Goal: Find specific page/section: Find specific page/section

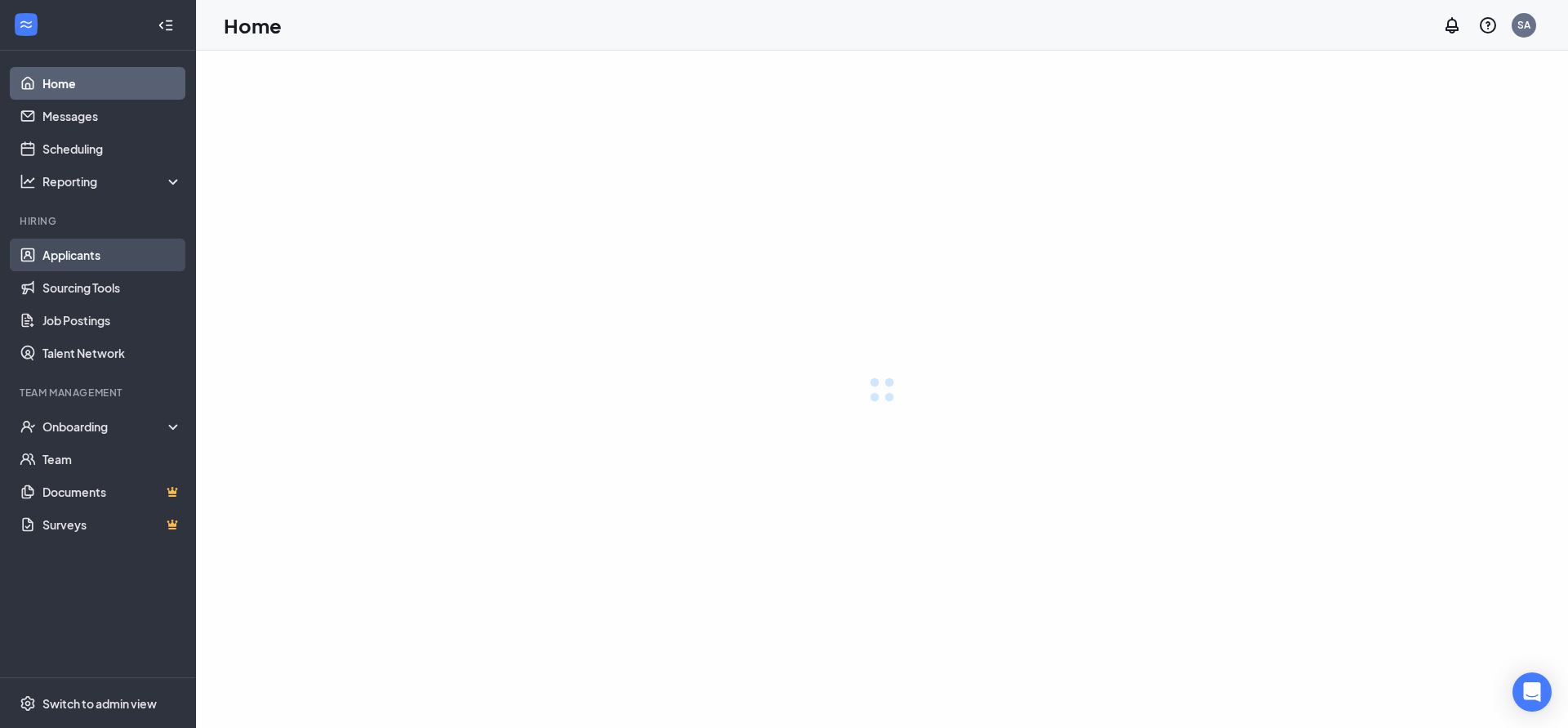
click at [71, 257] on link "Applicants" at bounding box center [112, 255] width 140 height 33
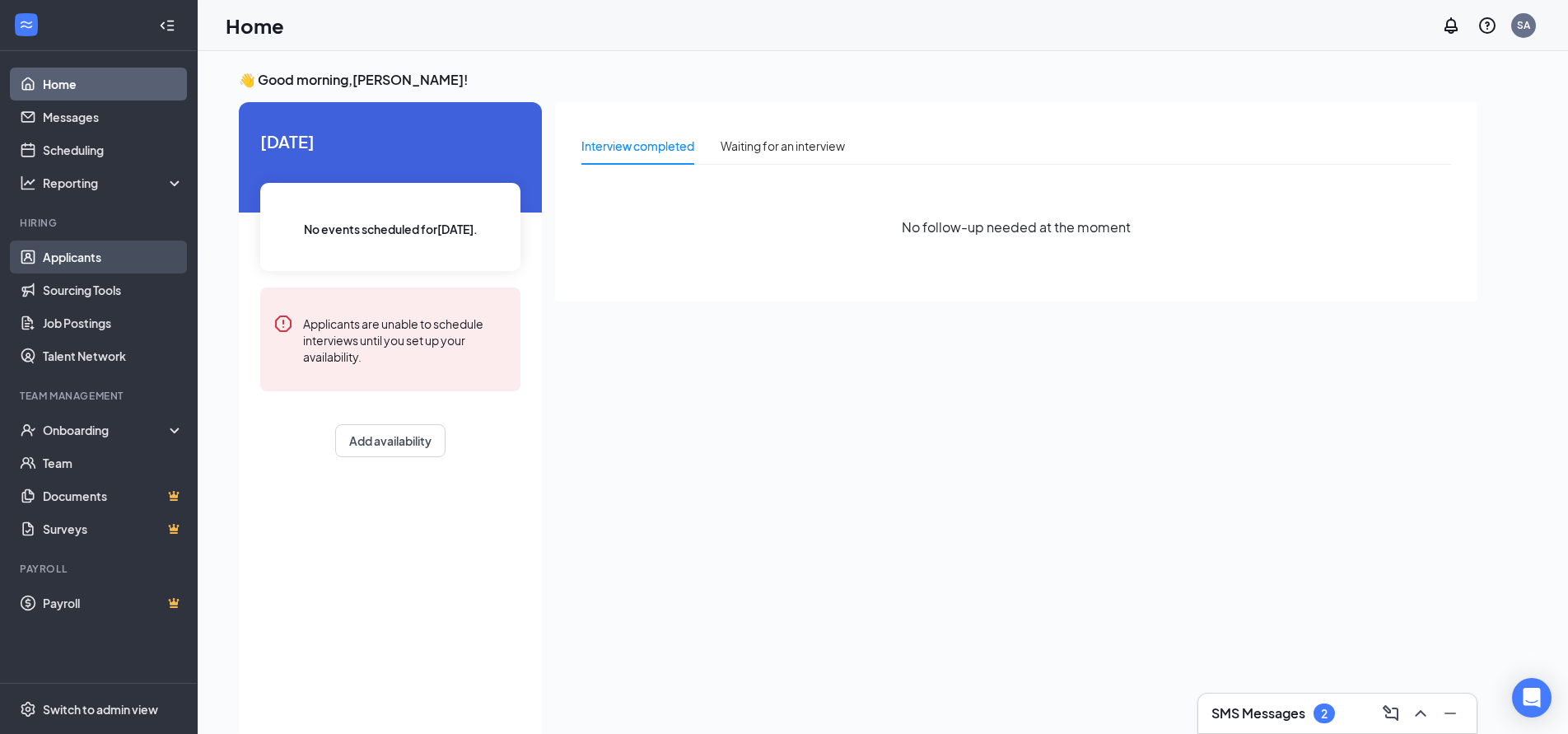
click at [71, 259] on link "Applicants" at bounding box center [113, 257] width 141 height 33
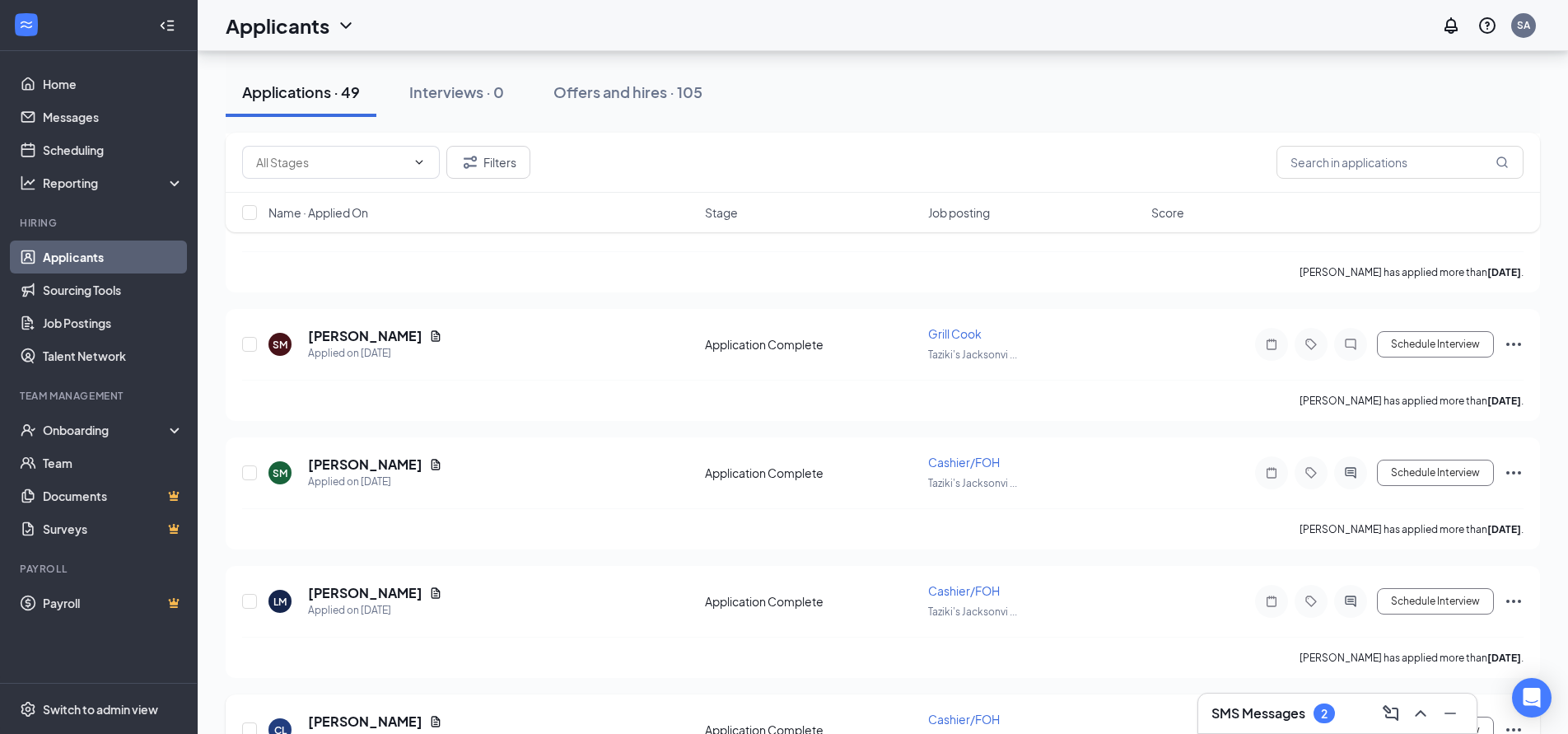
scroll to position [4449, 0]
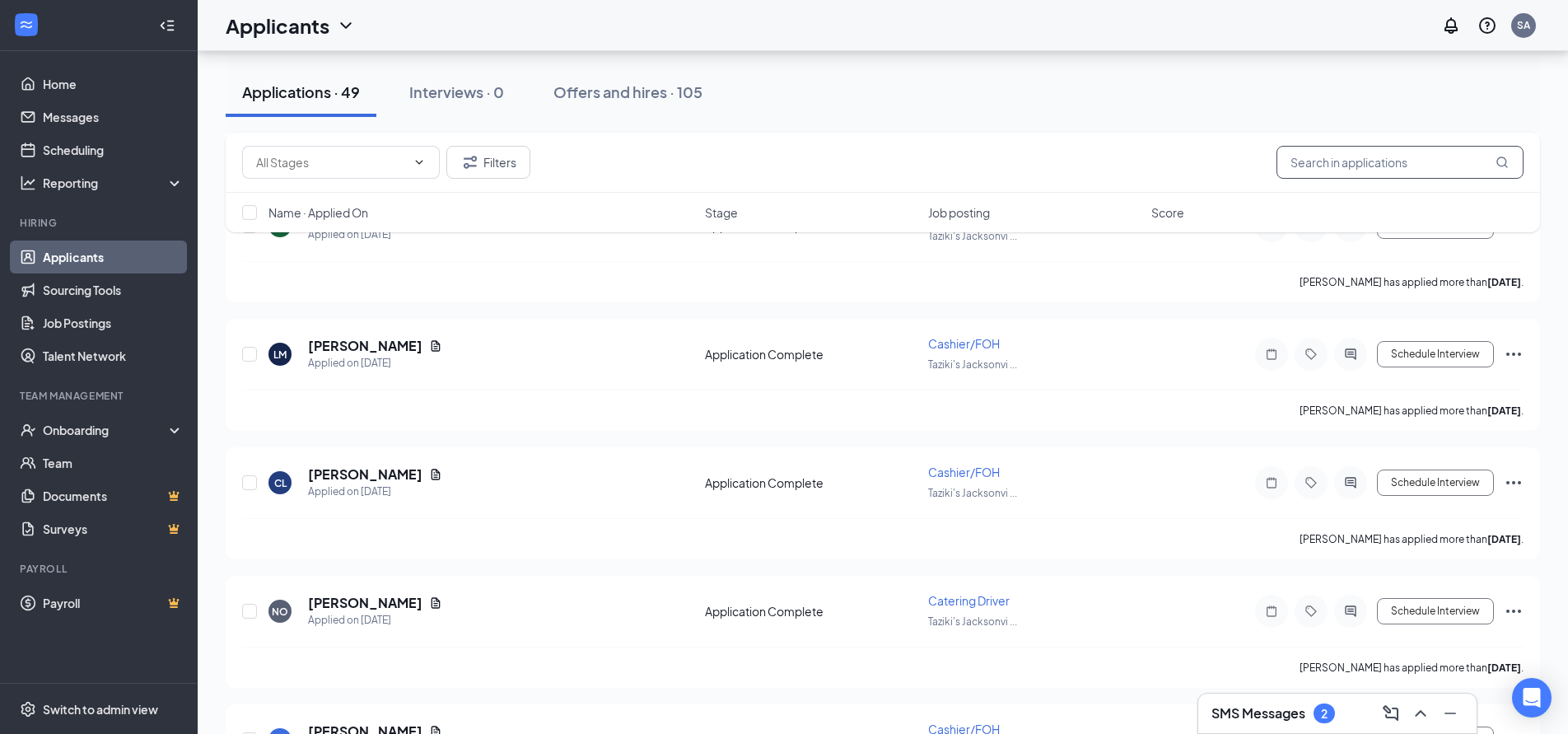
click at [1299, 162] on input "text" at bounding box center [1400, 162] width 247 height 33
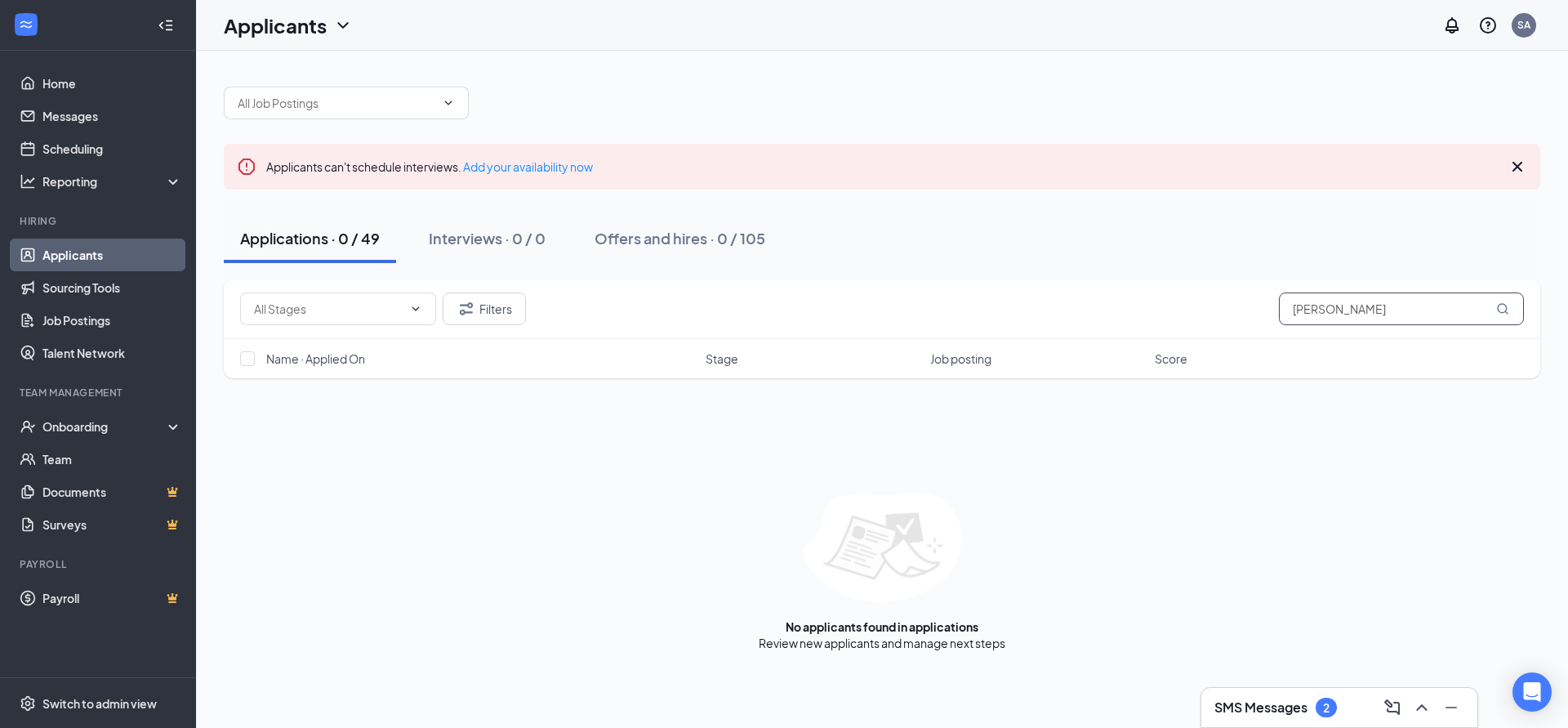
click at [1373, 306] on input "[PERSON_NAME]" at bounding box center [1401, 309] width 245 height 33
type input "f"
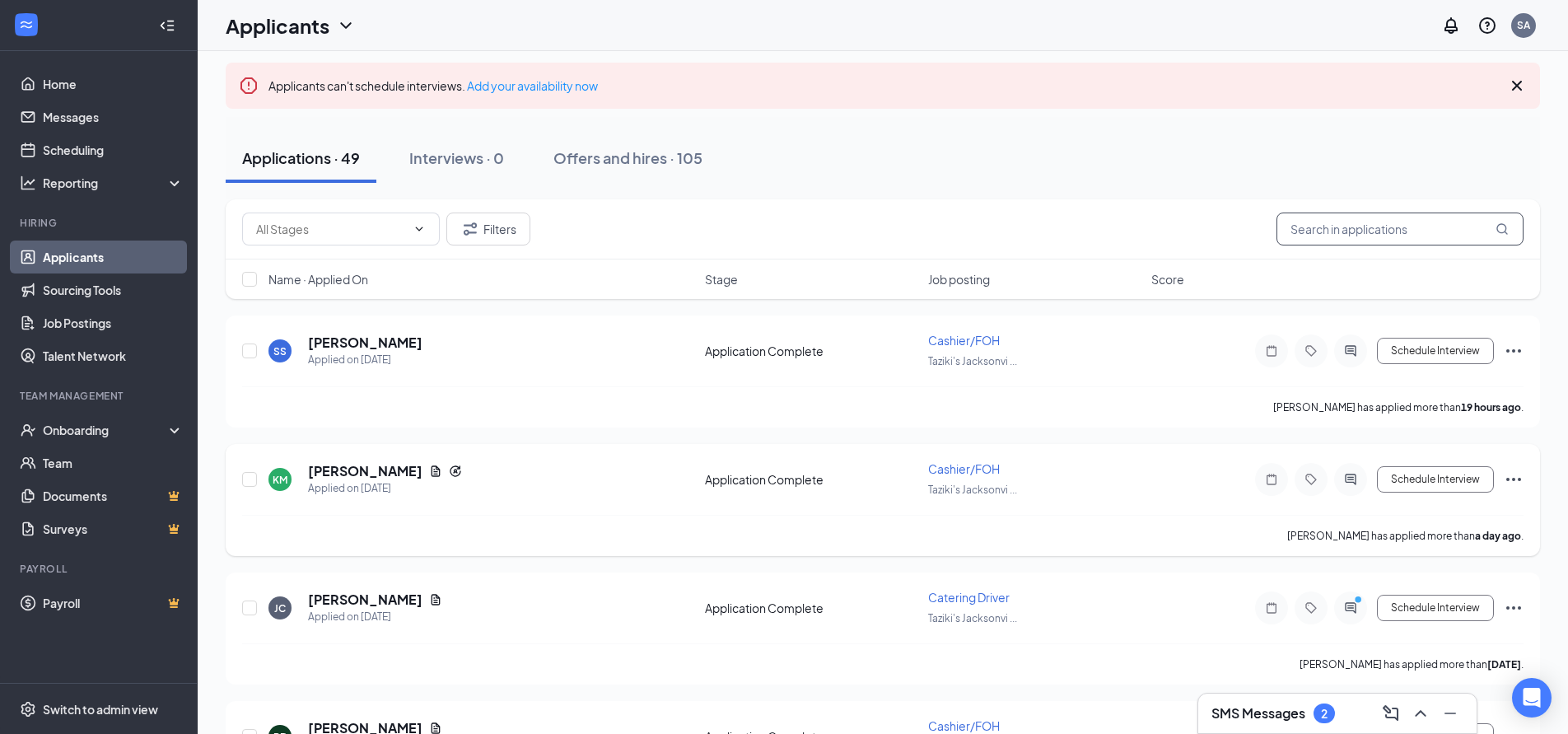
scroll to position [165, 0]
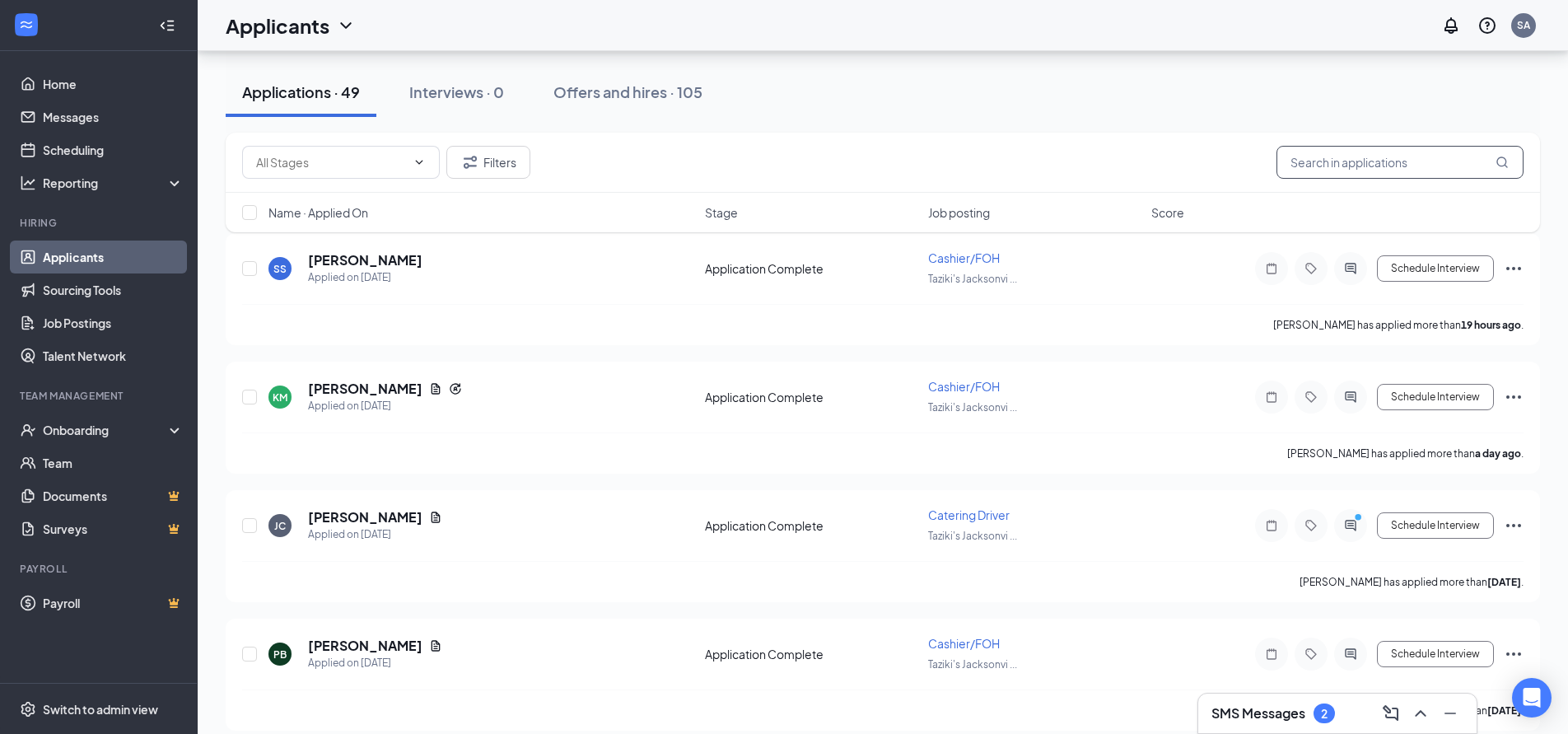
click at [1324, 159] on input "text" at bounding box center [1400, 162] width 247 height 33
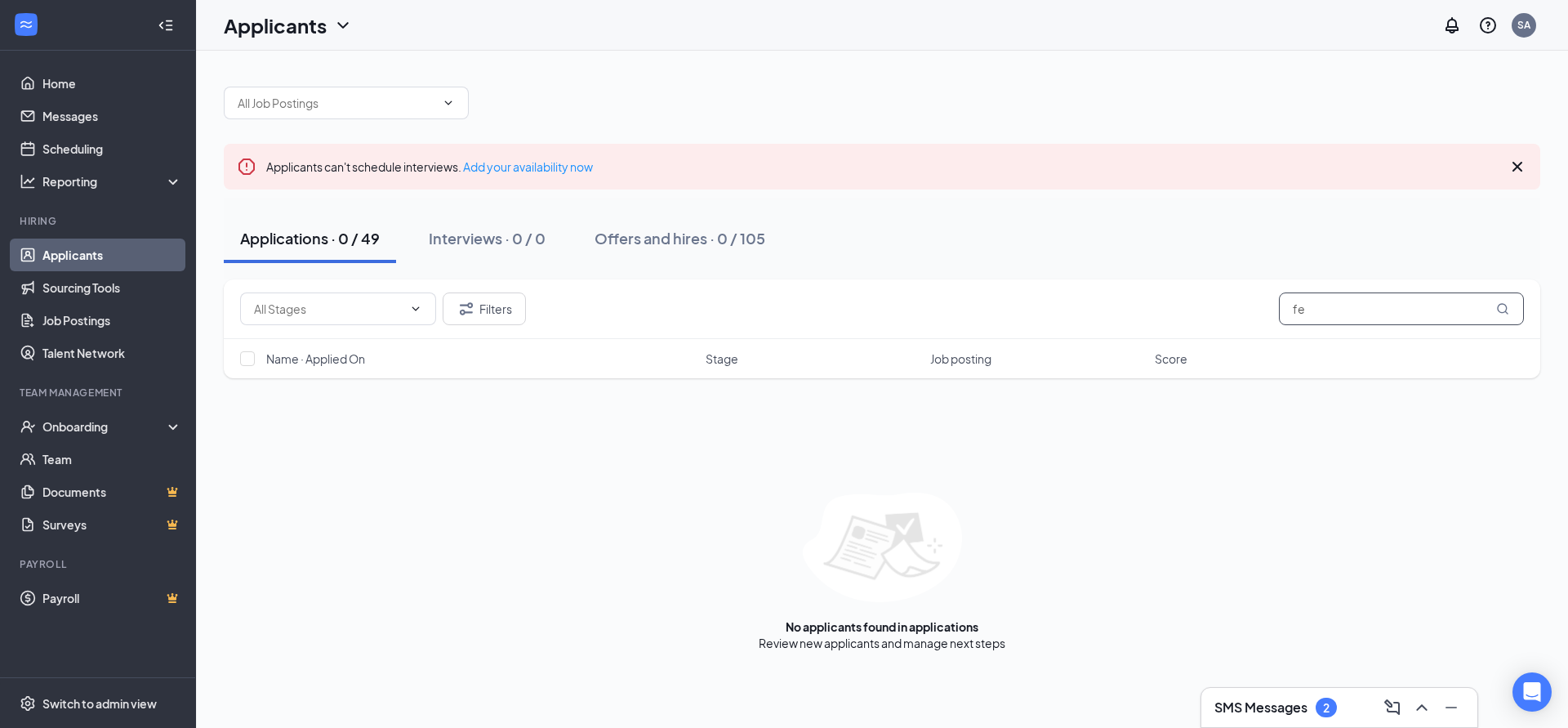
type input "f"
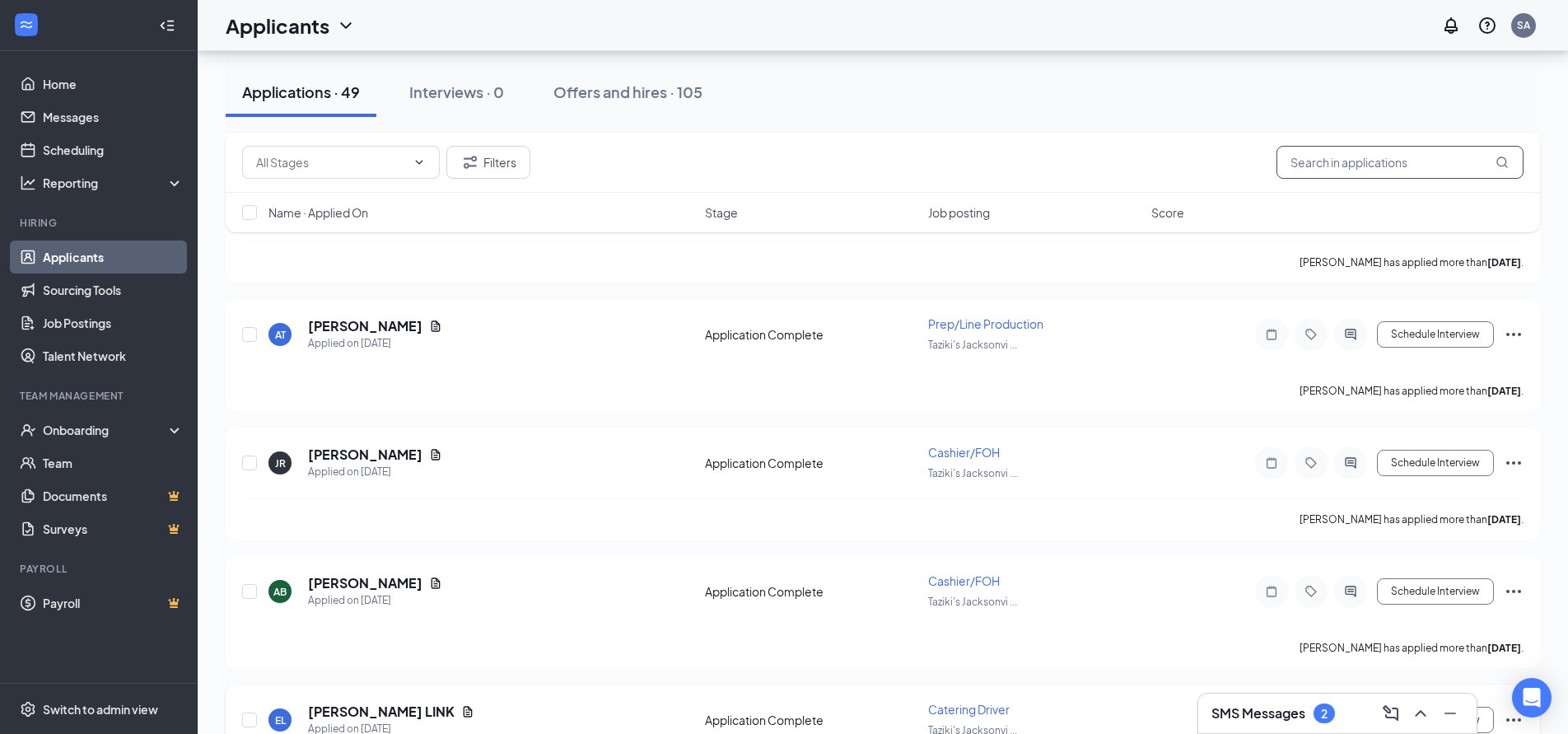
scroll to position [824, 0]
